Goal: Task Accomplishment & Management: Use online tool/utility

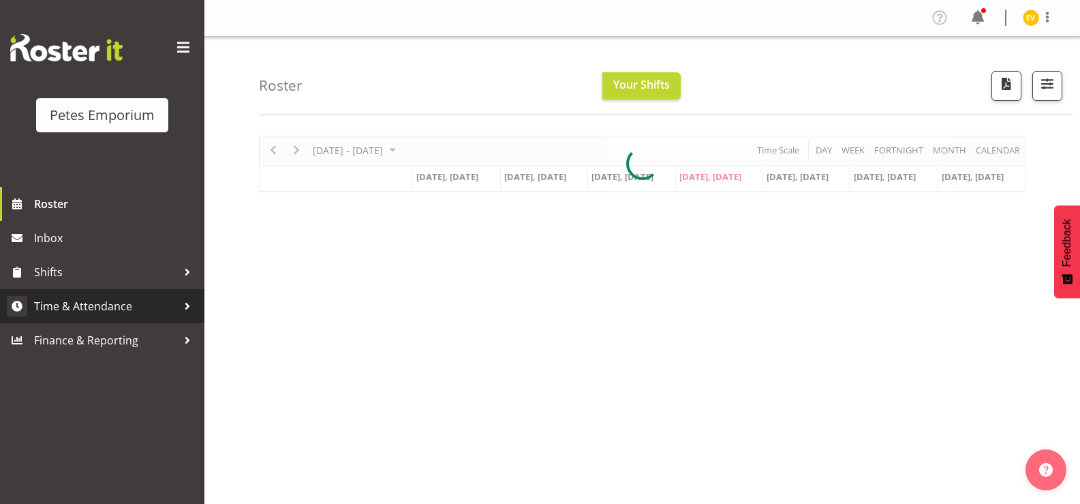
click at [172, 304] on span "Time & Attendance" at bounding box center [105, 306] width 143 height 20
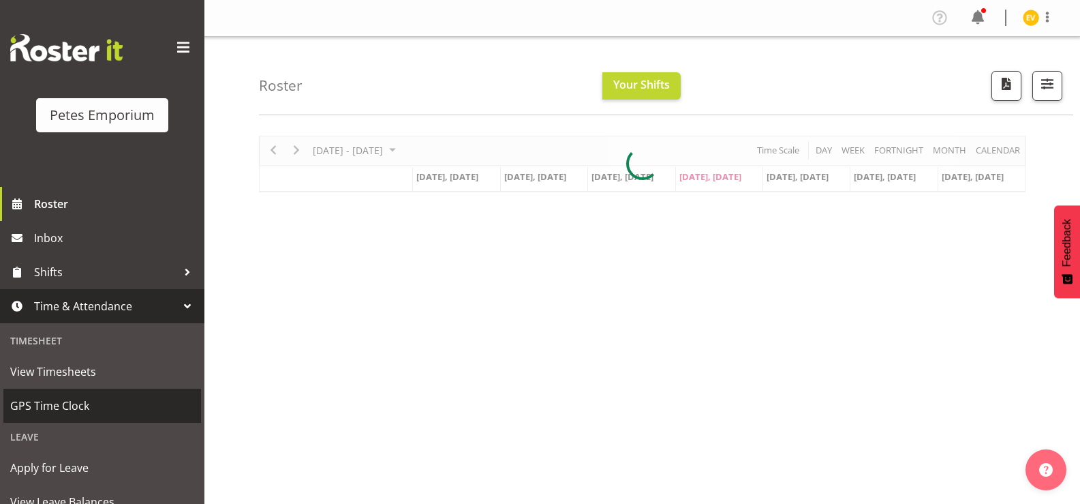
click at [140, 399] on span "GPS Time Clock" at bounding box center [102, 405] width 184 height 20
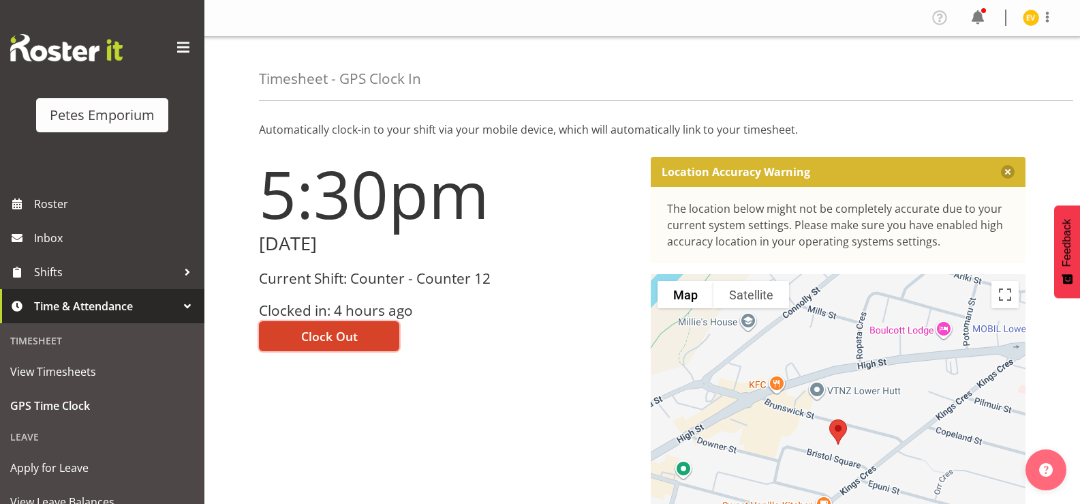
click at [297, 333] on button "Clock Out" at bounding box center [329, 336] width 140 height 30
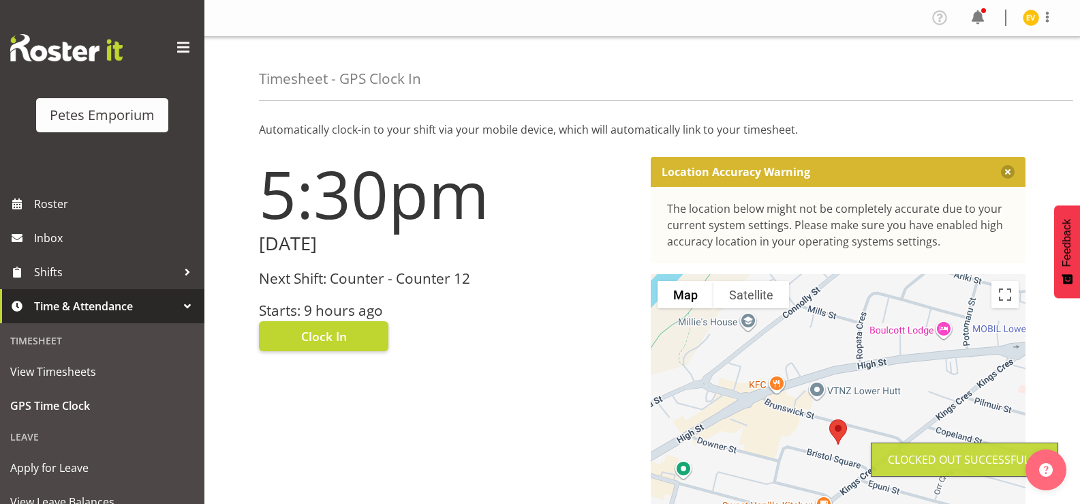
click at [1033, 18] on img at bounding box center [1031, 18] width 16 height 16
click at [993, 82] on link "Log Out" at bounding box center [990, 71] width 131 height 25
